Goal: Task Accomplishment & Management: Manage account settings

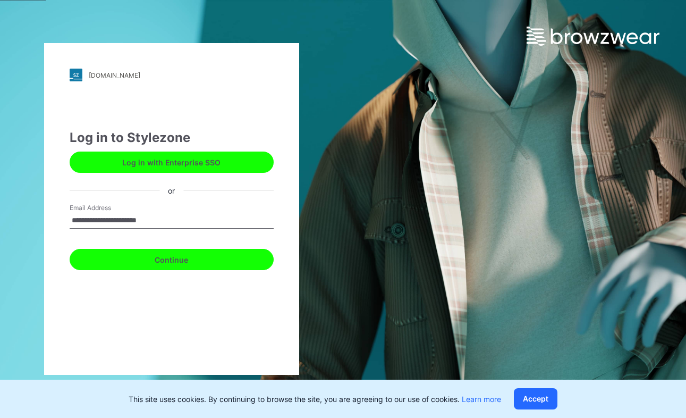
click at [175, 258] on button "Continue" at bounding box center [172, 259] width 204 height 21
click at [217, 266] on button "Continue" at bounding box center [172, 259] width 204 height 21
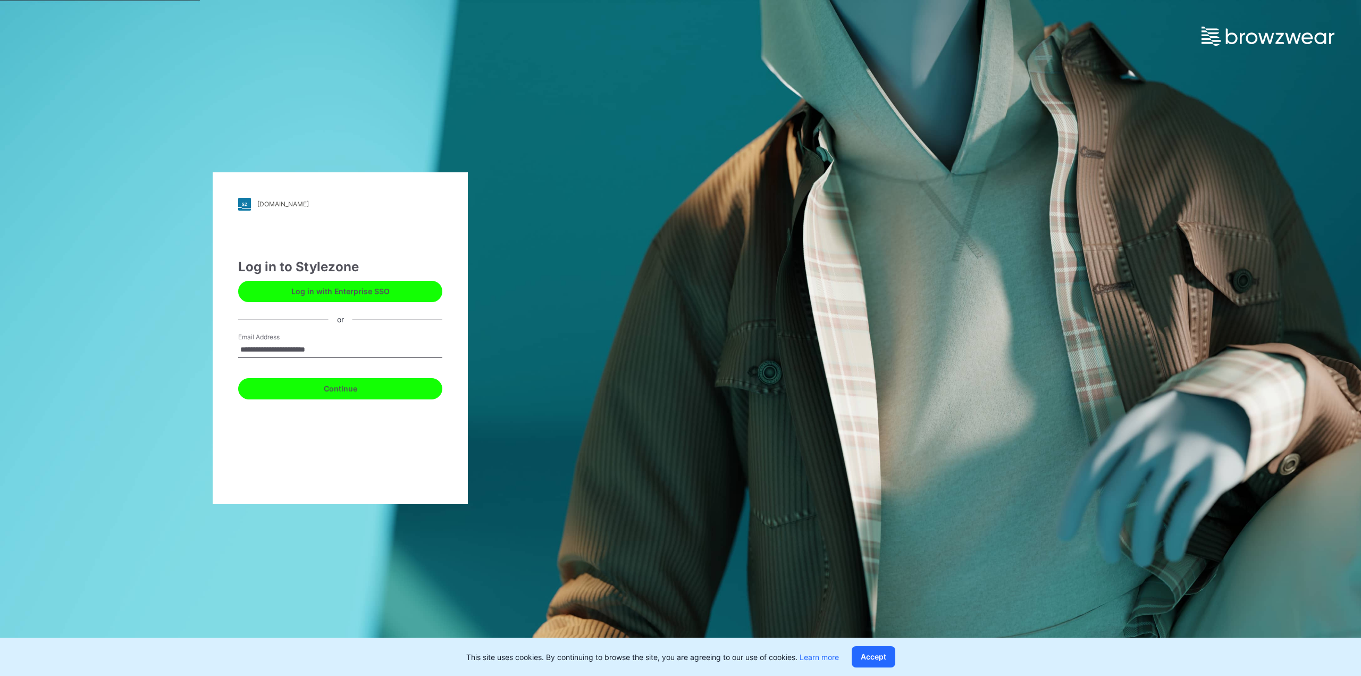
click at [354, 393] on button "Continue" at bounding box center [340, 388] width 204 height 21
